Goal: Task Accomplishment & Management: Manage account settings

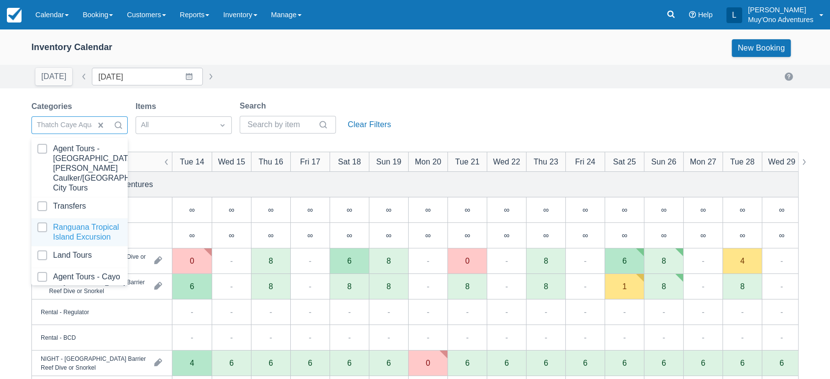
scroll to position [98, 0]
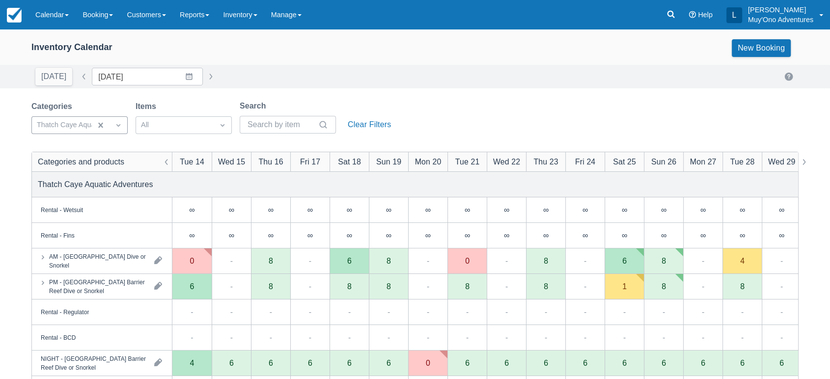
click at [505, 74] on div "Today Date 10/14/25 Navigate forward to interact with the calendar and select a…" at bounding box center [414, 77] width 767 height 18
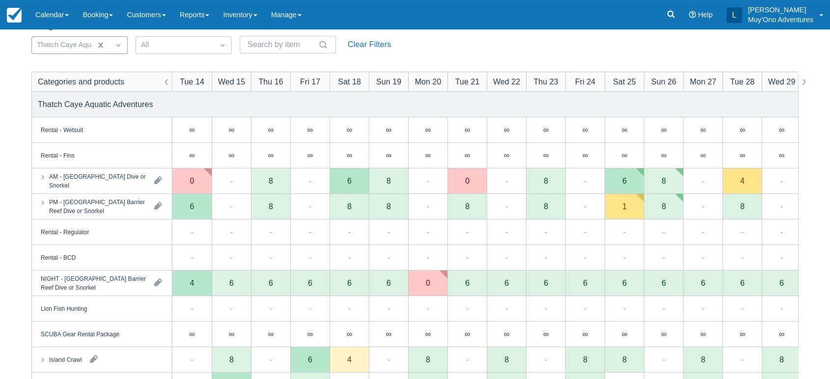
scroll to position [85, 0]
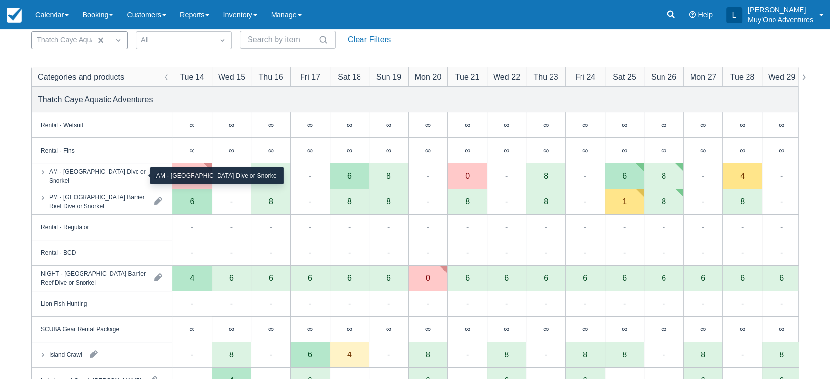
click at [130, 180] on div "AM - [GEOGRAPHIC_DATA] Dive or Snorkel" at bounding box center [97, 176] width 97 height 18
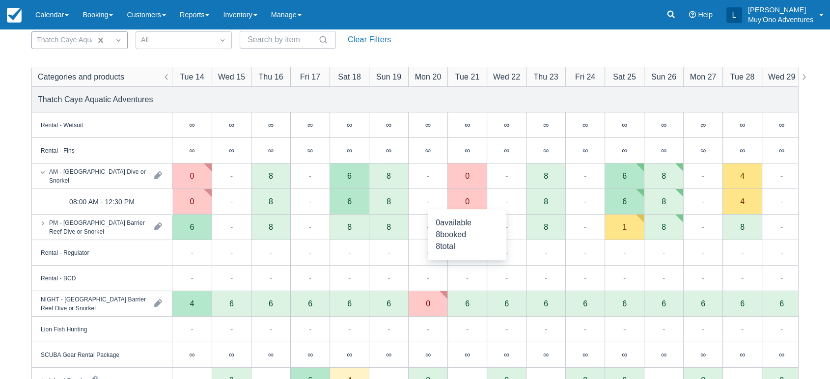
click at [464, 207] on div "0" at bounding box center [466, 202] width 39 height 26
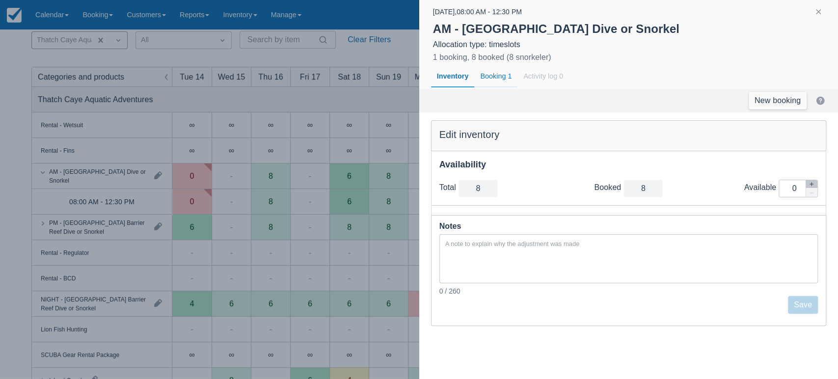
click at [495, 77] on div "Booking 1" at bounding box center [495, 76] width 43 height 23
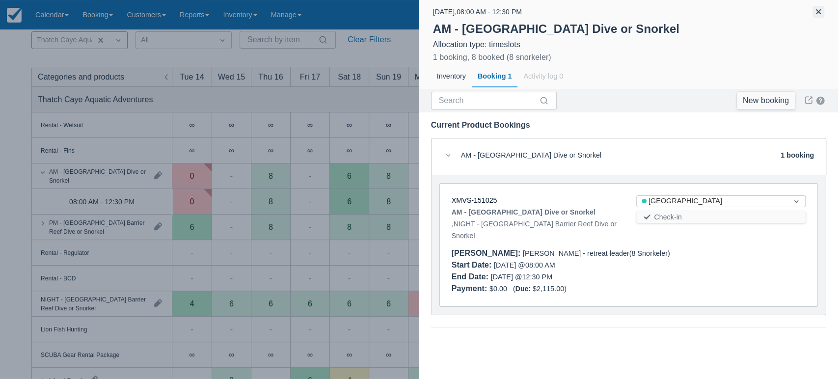
click at [818, 15] on button "button" at bounding box center [819, 12] width 12 height 12
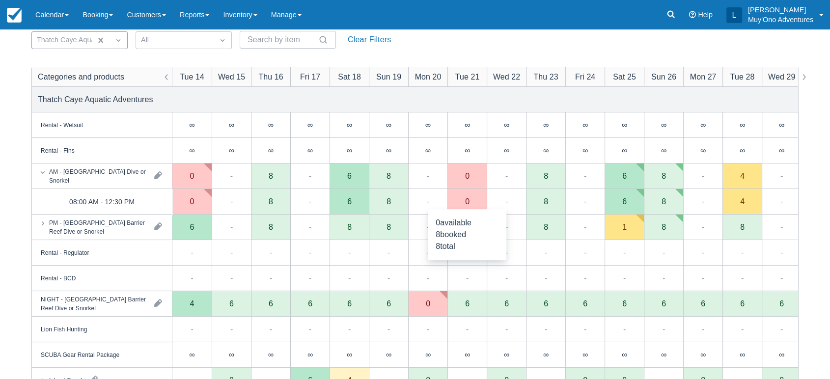
click at [474, 205] on div "0" at bounding box center [466, 202] width 39 height 26
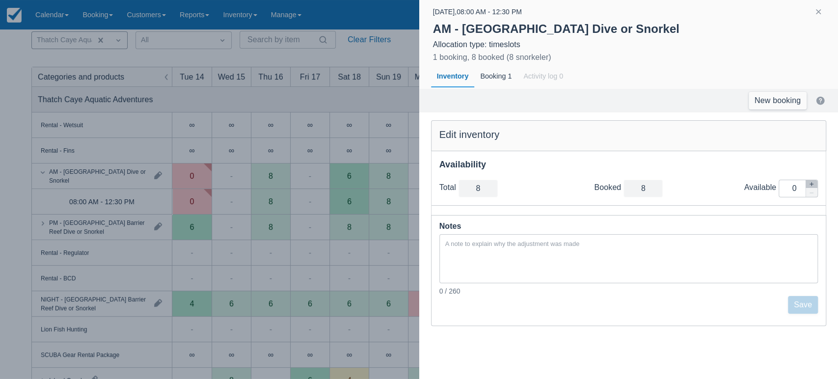
click at [810, 179] on div "Total total 8 Booked booked 8 Available Inventory Adjustment 0" at bounding box center [629, 189] width 395 height 34
click at [810, 181] on icon "button" at bounding box center [812, 184] width 6 height 6
type input "9"
type input "1"
click at [803, 312] on button "Save" at bounding box center [803, 305] width 30 height 18
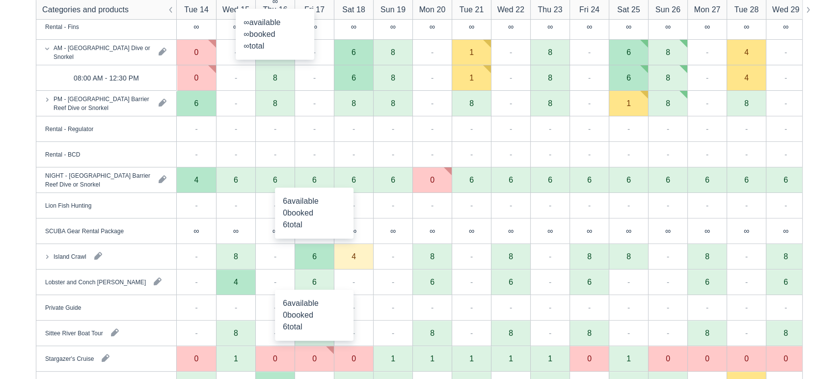
scroll to position [246, 0]
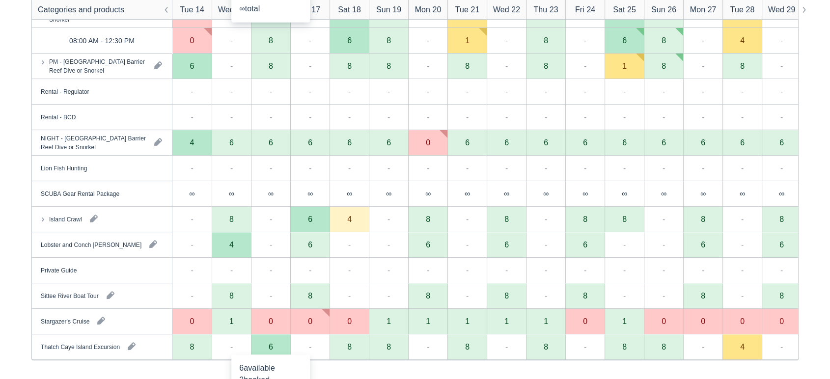
click at [280, 346] on div "6" at bounding box center [270, 347] width 39 height 26
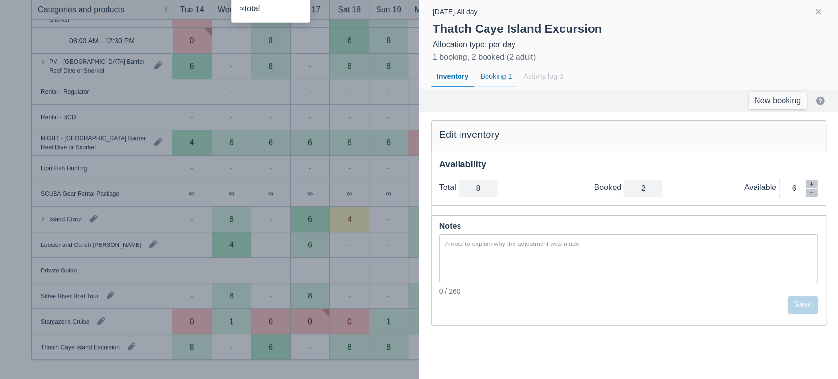
click at [479, 85] on div "Booking 1" at bounding box center [495, 76] width 43 height 23
